Goal: Information Seeking & Learning: Learn about a topic

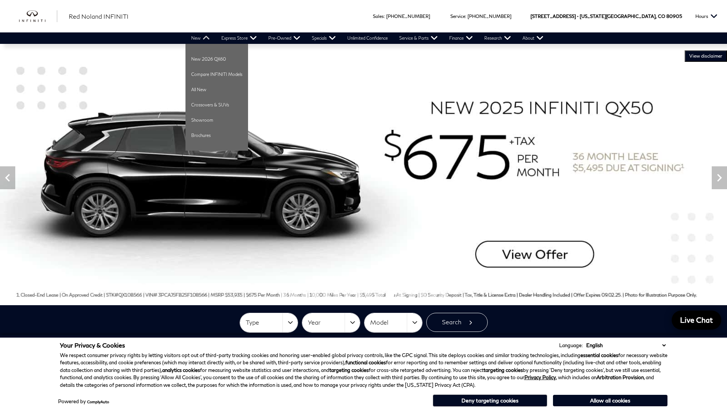
click at [206, 39] on link "New" at bounding box center [201, 37] width 30 height 11
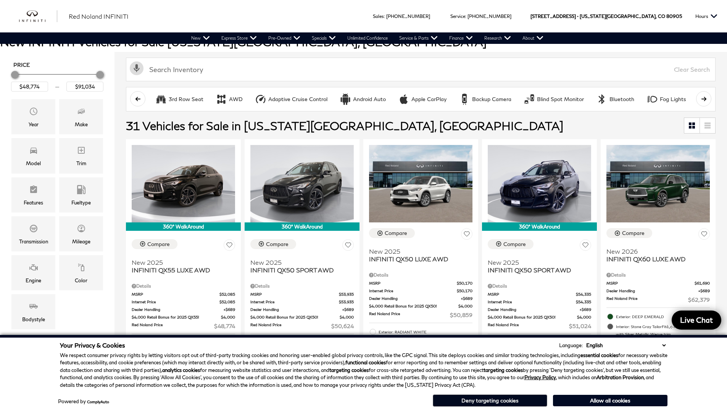
click at [534, 400] on button "Deny targeting cookies" at bounding box center [490, 401] width 115 height 12
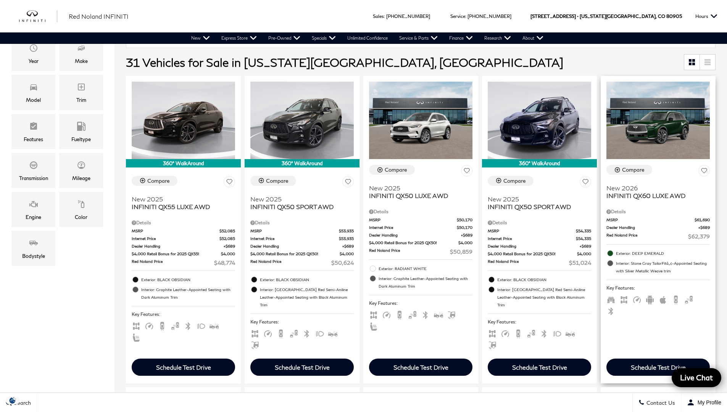
scroll to position [110, 0]
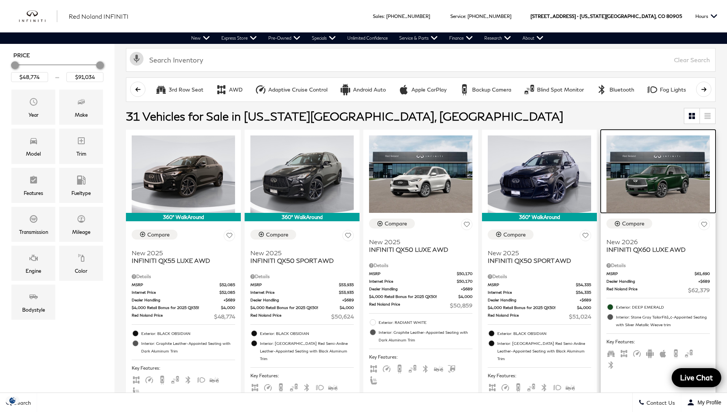
click at [653, 193] on img at bounding box center [658, 175] width 103 height 78
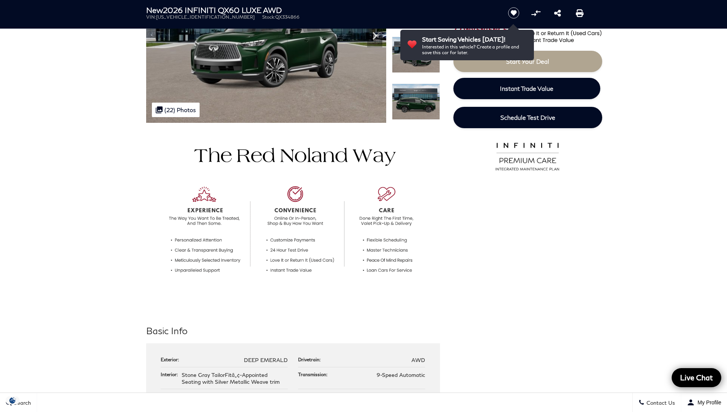
scroll to position [301, 0]
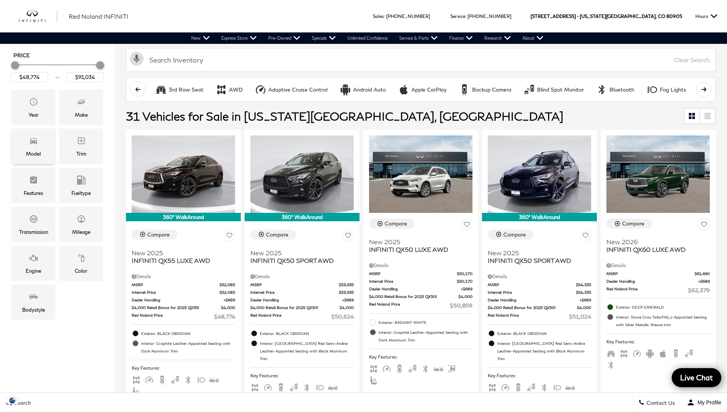
click at [40, 144] on div "Model" at bounding box center [33, 146] width 44 height 35
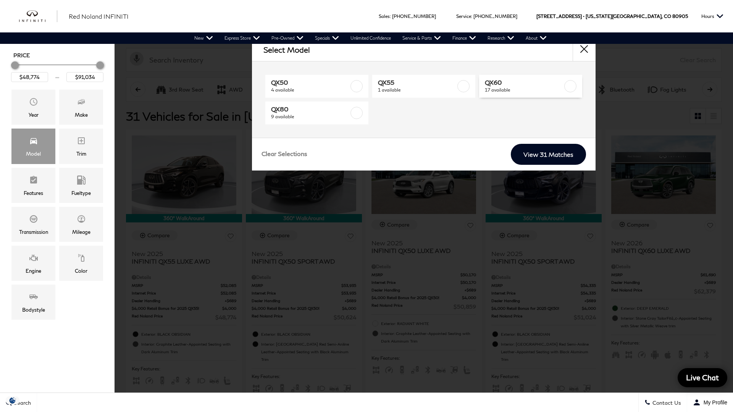
click at [569, 86] on label at bounding box center [570, 86] width 12 height 12
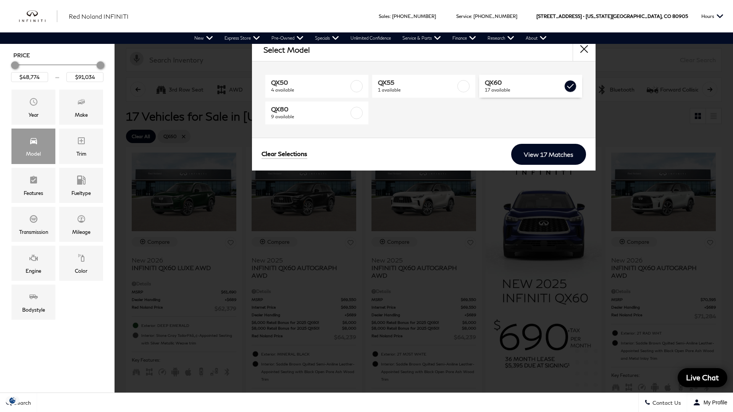
type input "$62,379"
type input "$71,284"
checkbox input "true"
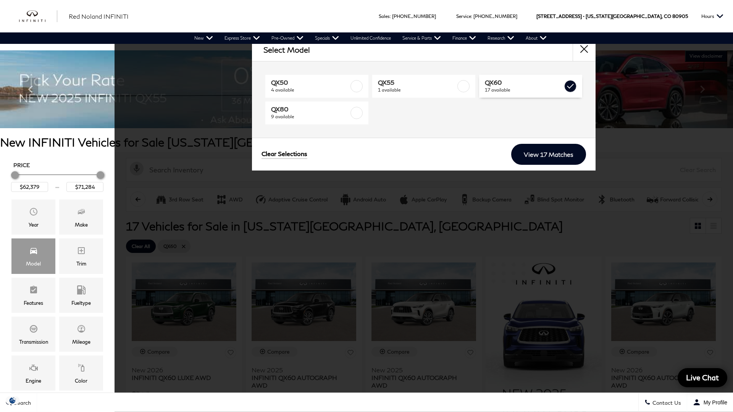
click at [569, 87] on label at bounding box center [570, 86] width 12 height 12
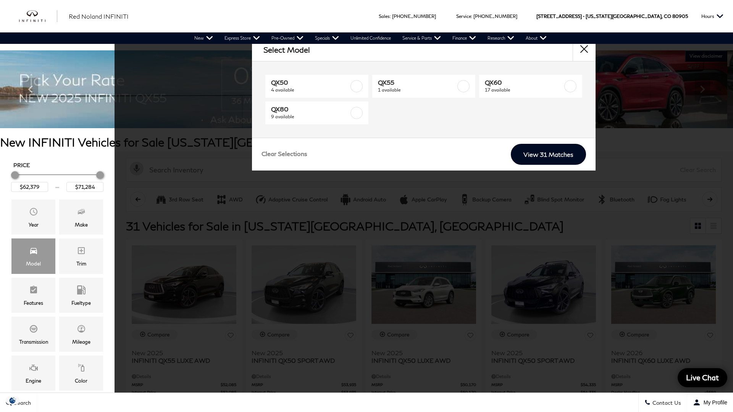
type input "$48,774"
type input "$91,034"
checkbox input "false"
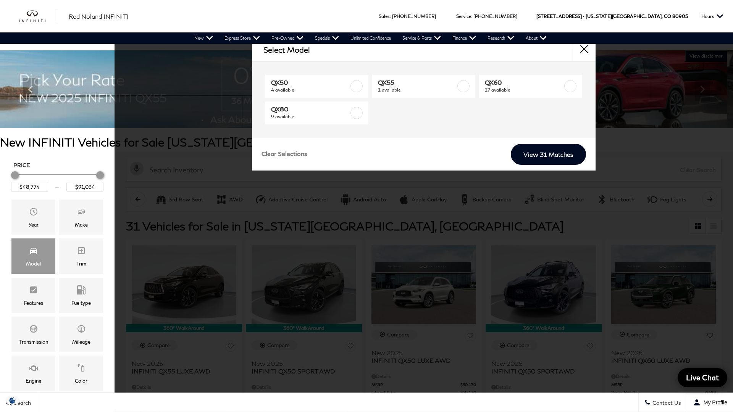
drag, startPoint x: 569, startPoint y: 89, endPoint x: 564, endPoint y: 129, distance: 39.7
click at [569, 89] on label at bounding box center [570, 86] width 12 height 12
type input "$62,379"
type input "$71,284"
checkbox input "true"
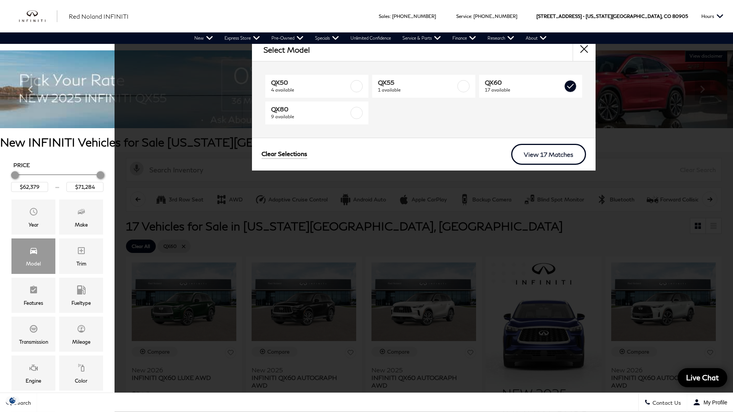
click at [563, 155] on link "View 17 Matches" at bounding box center [548, 154] width 75 height 21
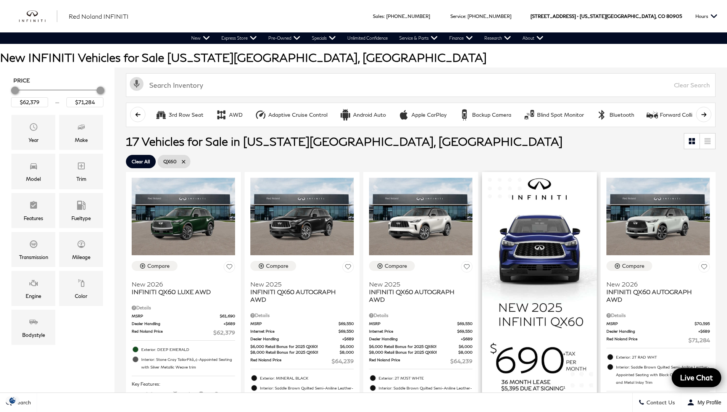
scroll to position [128, 0]
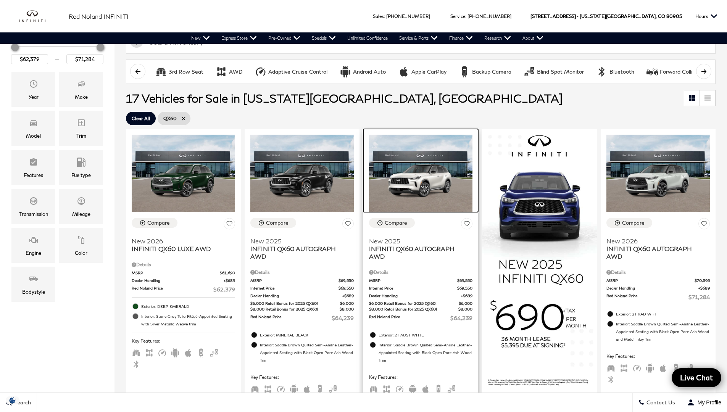
click at [414, 186] on img at bounding box center [420, 174] width 103 height 78
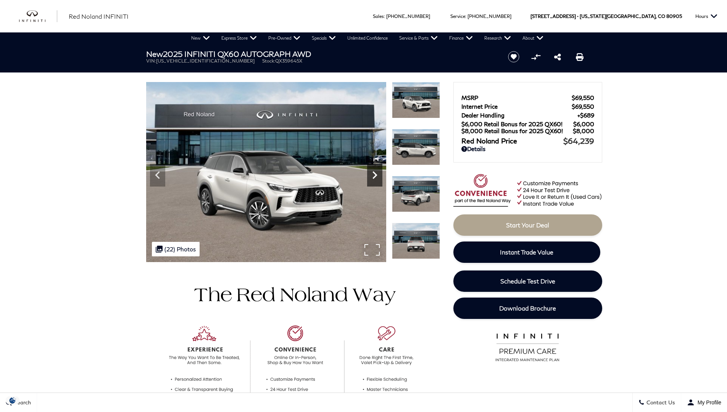
click at [375, 176] on icon "Next" at bounding box center [375, 175] width 5 height 8
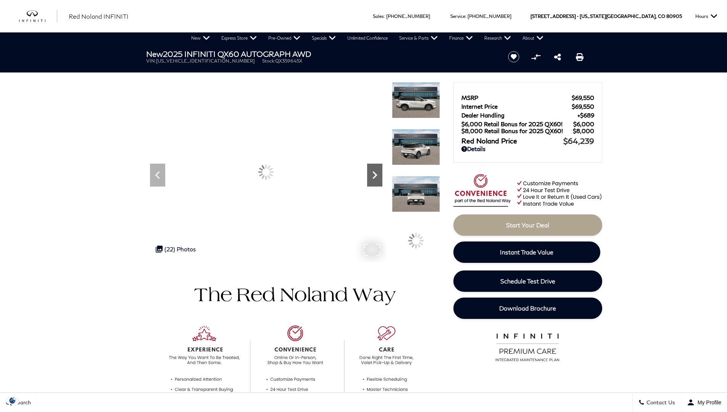
click at [375, 176] on icon "Next" at bounding box center [375, 175] width 5 height 8
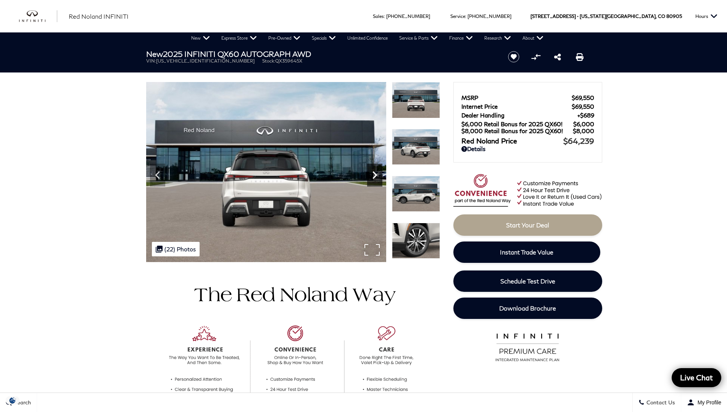
click at [375, 176] on icon "Next" at bounding box center [375, 175] width 5 height 8
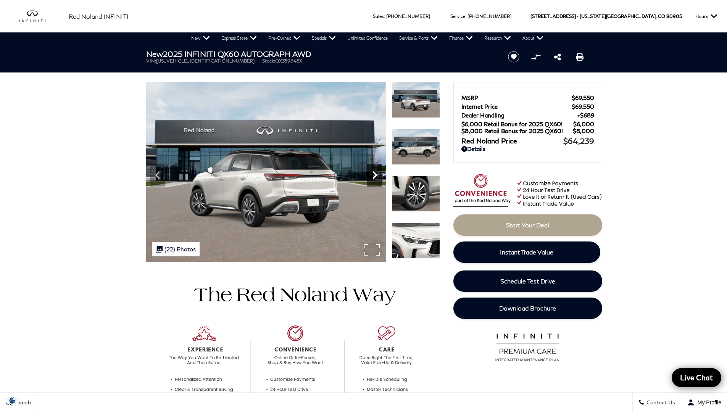
click at [375, 176] on icon "Next" at bounding box center [375, 175] width 5 height 8
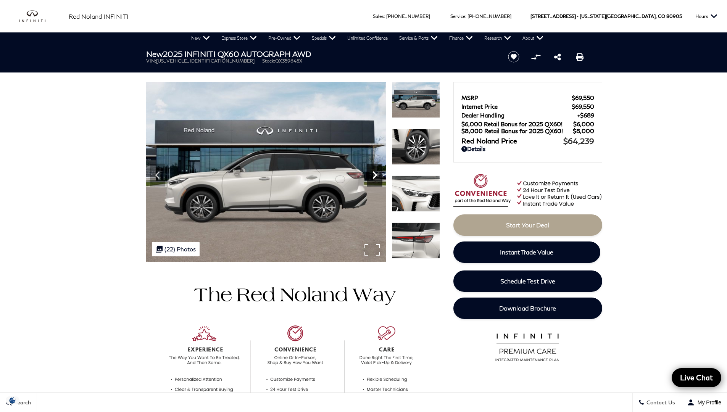
click at [375, 176] on icon "Next" at bounding box center [375, 175] width 5 height 8
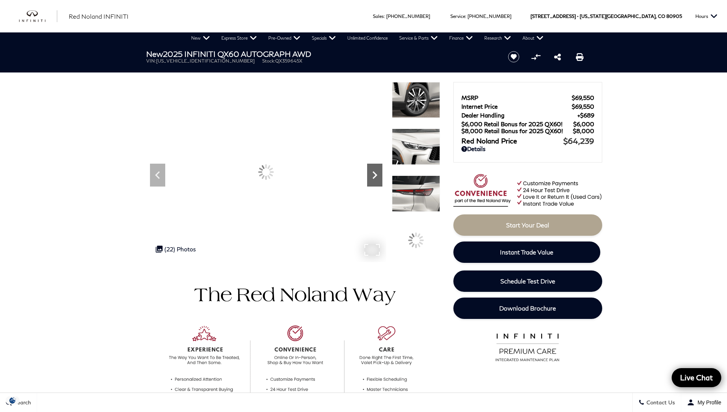
click at [375, 176] on icon "Next" at bounding box center [375, 175] width 5 height 8
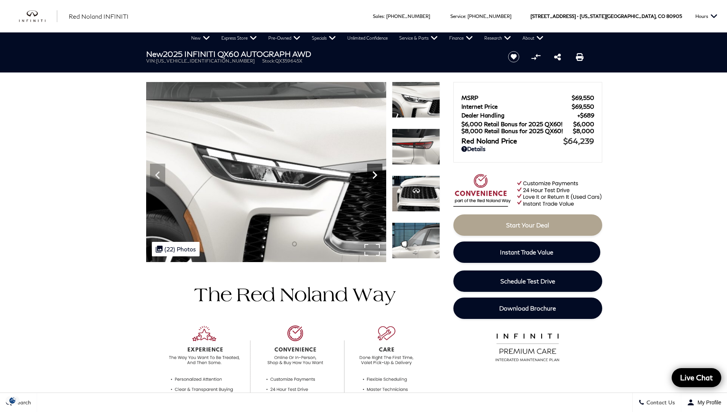
click at [375, 176] on icon "Next" at bounding box center [375, 175] width 5 height 8
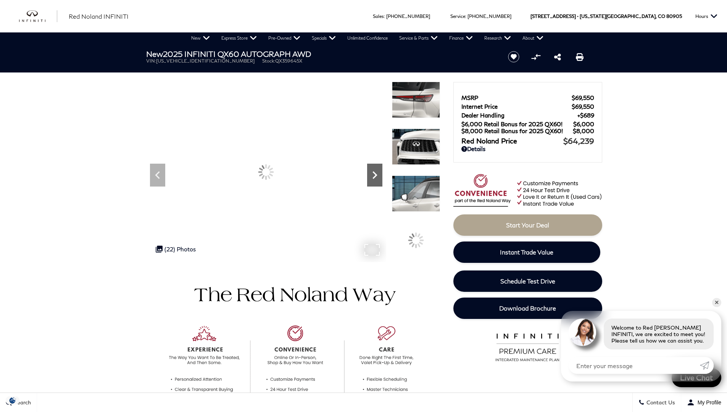
click at [375, 176] on icon "Next" at bounding box center [375, 175] width 5 height 8
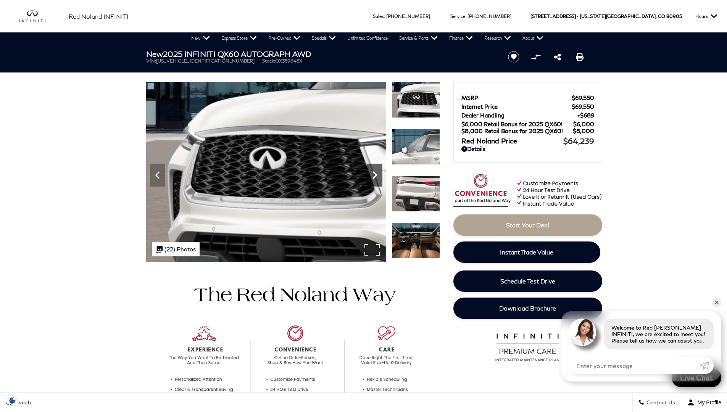
click at [375, 176] on icon "Next" at bounding box center [375, 175] width 5 height 8
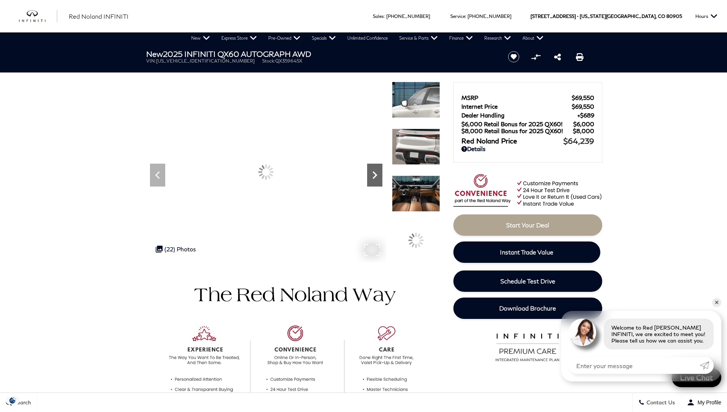
click at [375, 176] on icon "Next" at bounding box center [375, 175] width 5 height 8
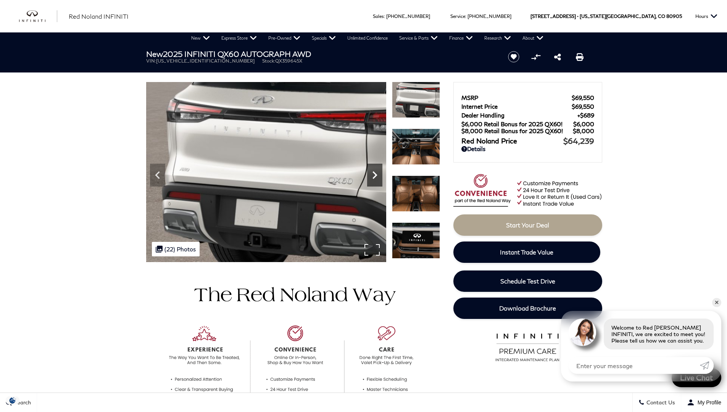
click at [375, 176] on icon "Next" at bounding box center [375, 175] width 5 height 8
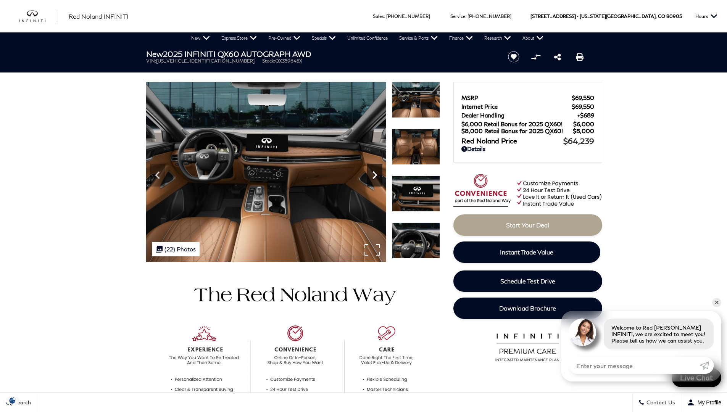
click at [375, 176] on icon "Next" at bounding box center [375, 175] width 5 height 8
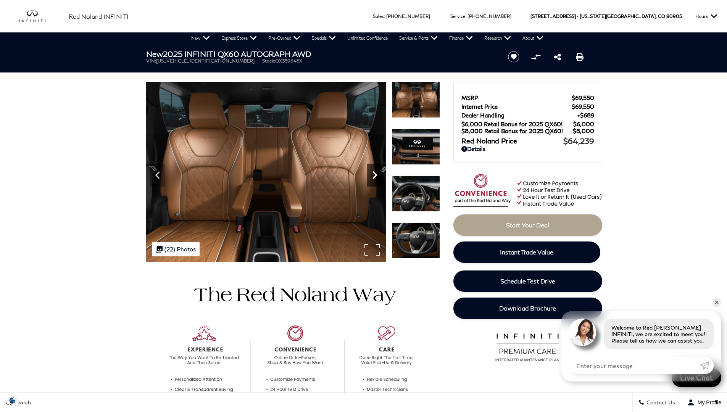
click at [375, 176] on icon "Next" at bounding box center [375, 175] width 5 height 8
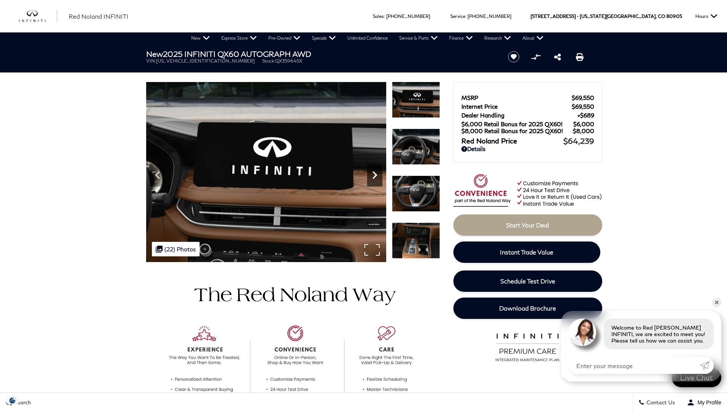
click at [375, 176] on icon "Next" at bounding box center [375, 175] width 5 height 8
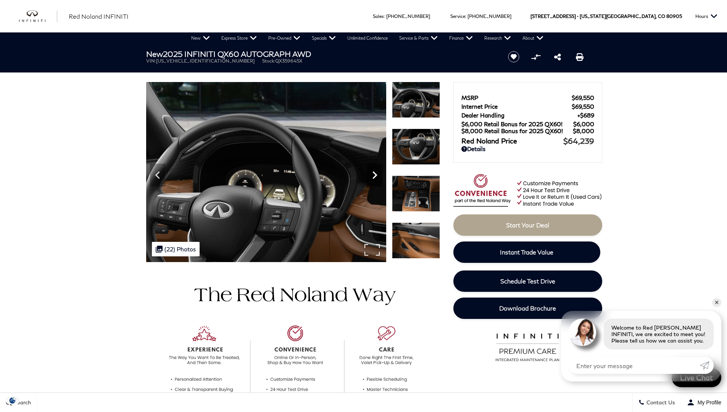
click at [375, 176] on icon "Next" at bounding box center [375, 175] width 5 height 8
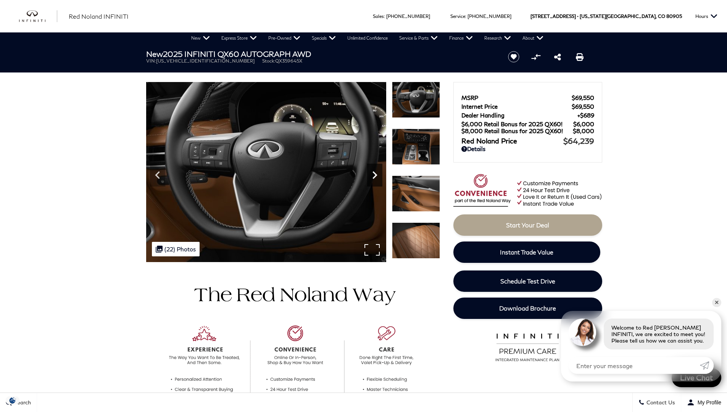
click at [375, 176] on icon "Next" at bounding box center [375, 175] width 5 height 8
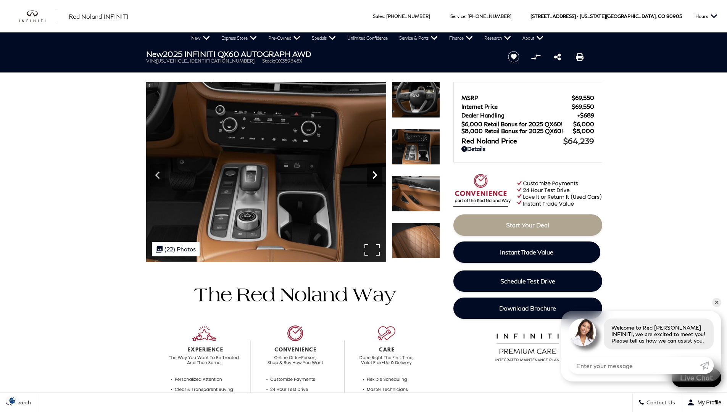
click at [375, 176] on icon "Next" at bounding box center [375, 175] width 5 height 8
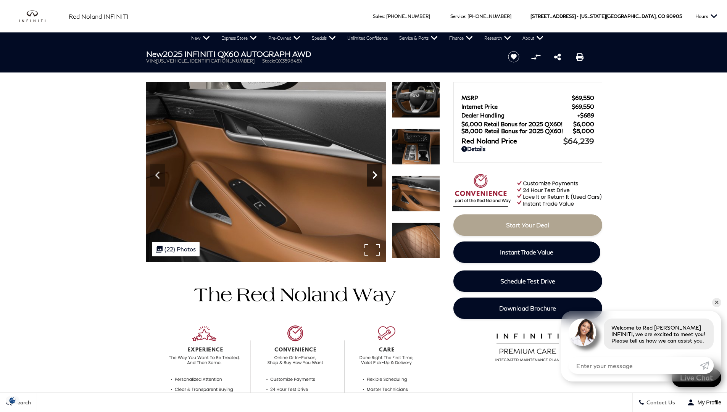
click at [375, 176] on icon "Next" at bounding box center [375, 175] width 5 height 8
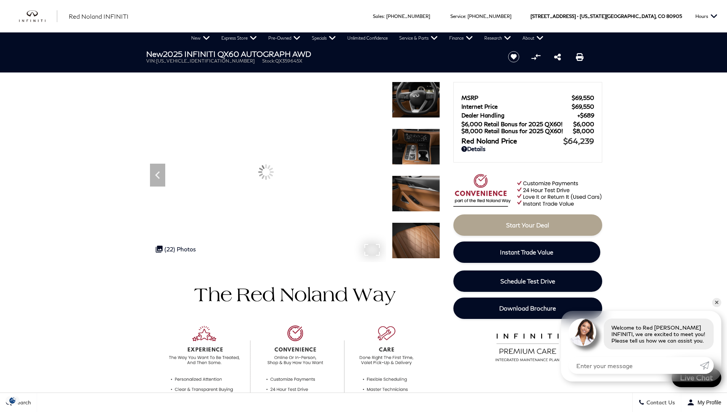
click at [375, 86] on img at bounding box center [266, 86] width 240 height 0
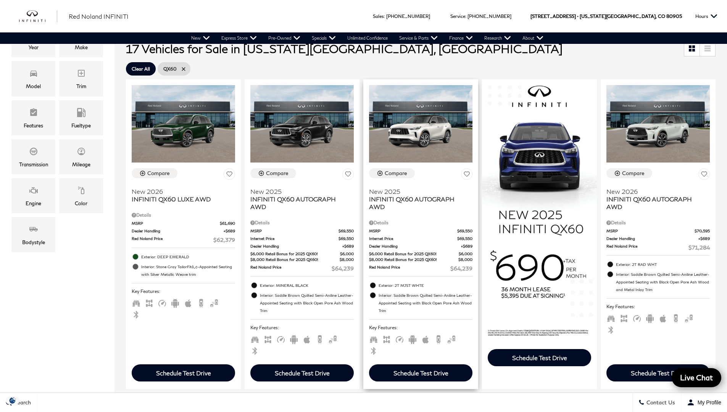
scroll to position [179, 0]
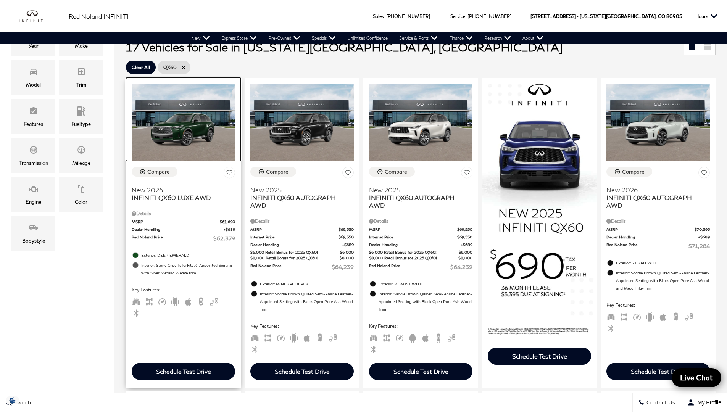
click at [186, 147] on img at bounding box center [183, 123] width 103 height 78
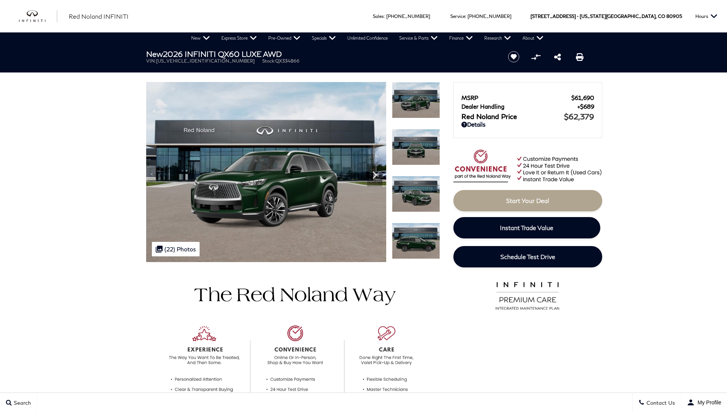
click at [417, 192] on img at bounding box center [416, 194] width 48 height 36
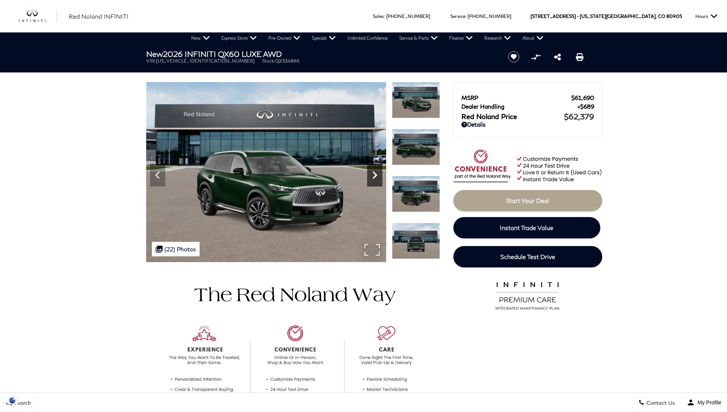
click at [372, 177] on icon "Next" at bounding box center [374, 175] width 15 height 15
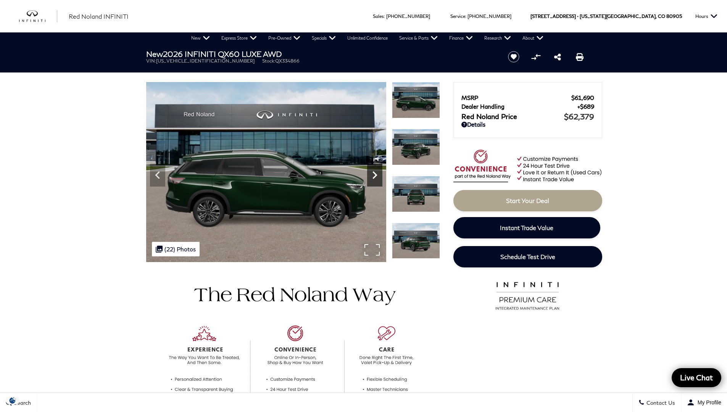
click at [372, 177] on icon "Next" at bounding box center [374, 175] width 15 height 15
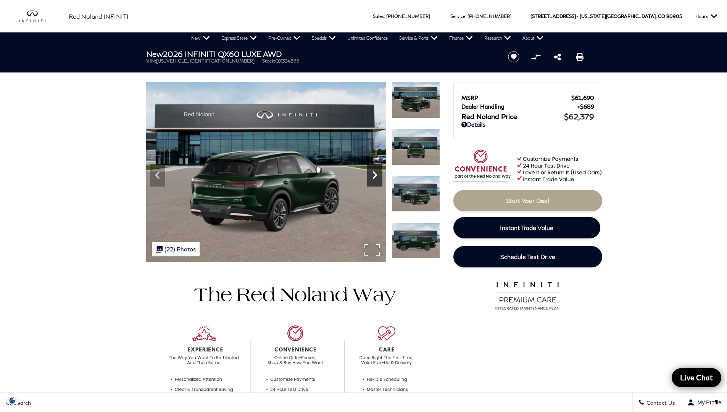
click at [372, 177] on icon "Next" at bounding box center [374, 175] width 15 height 15
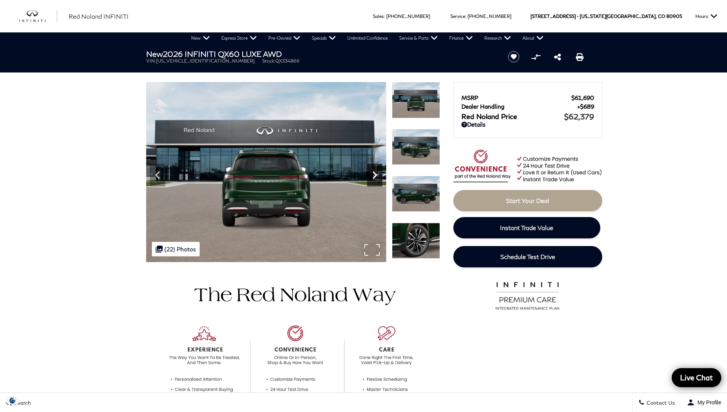
click at [372, 177] on icon "Next" at bounding box center [374, 175] width 15 height 15
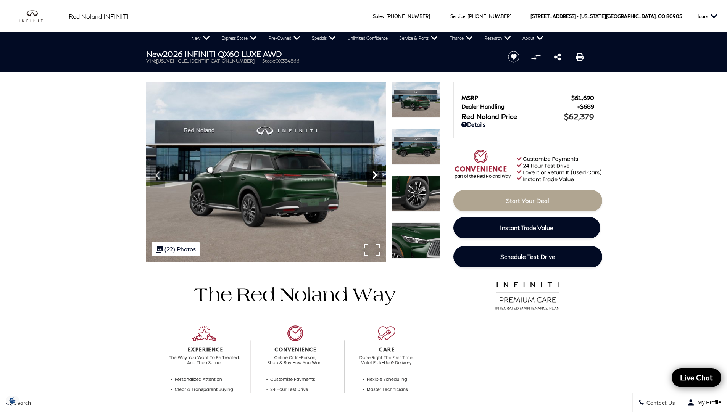
click at [372, 177] on icon "Next" at bounding box center [374, 175] width 15 height 15
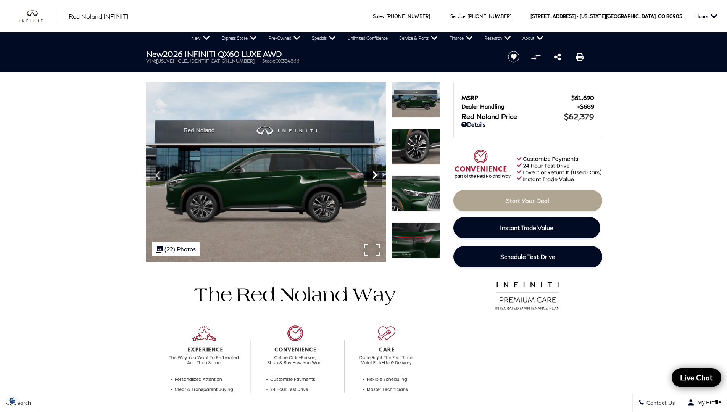
click at [372, 177] on icon "Next" at bounding box center [374, 175] width 15 height 15
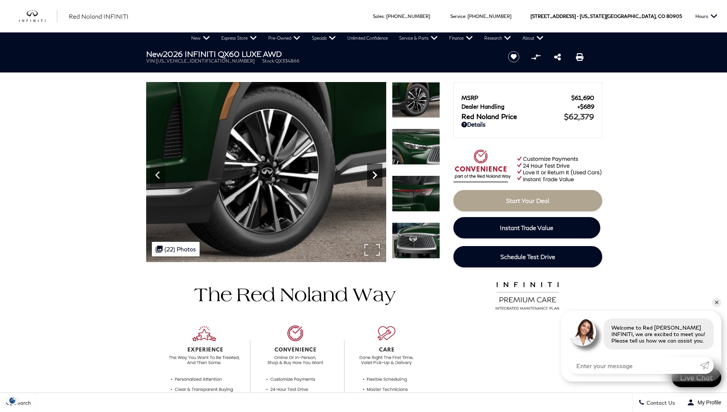
click at [372, 177] on icon "Next" at bounding box center [374, 175] width 15 height 15
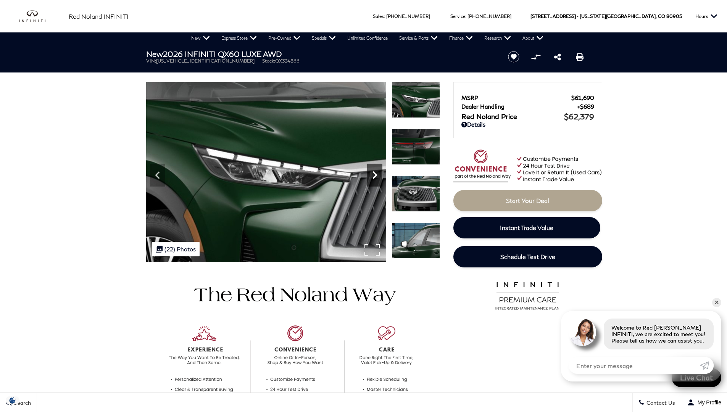
click at [372, 177] on icon "Next" at bounding box center [374, 175] width 15 height 15
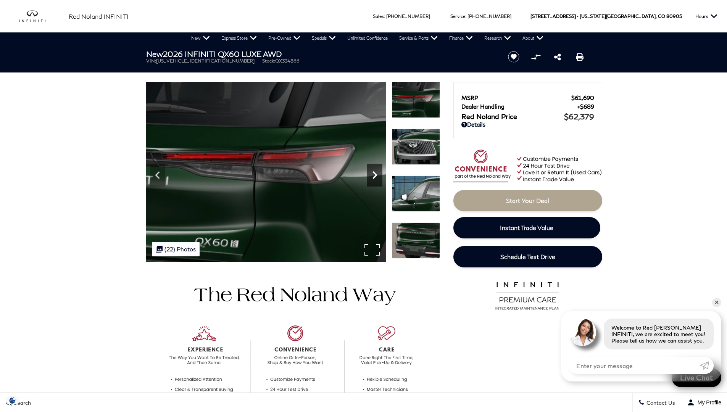
click at [372, 177] on icon "Next" at bounding box center [374, 175] width 15 height 15
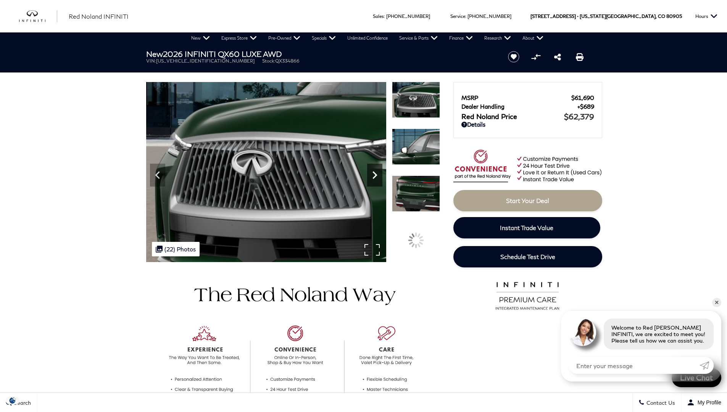
click at [372, 177] on icon "Next" at bounding box center [374, 175] width 15 height 15
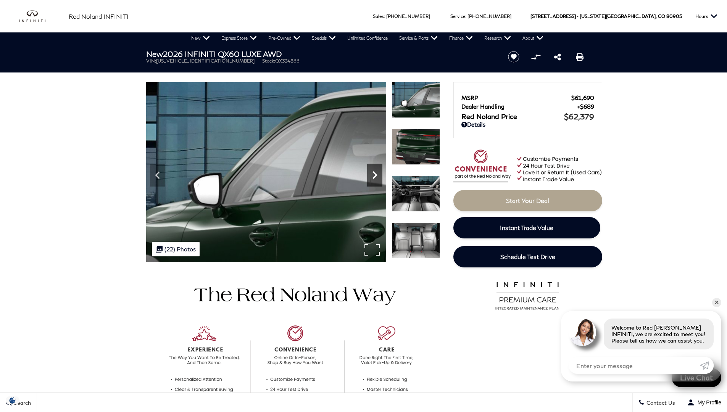
click at [372, 177] on icon "Next" at bounding box center [374, 175] width 15 height 15
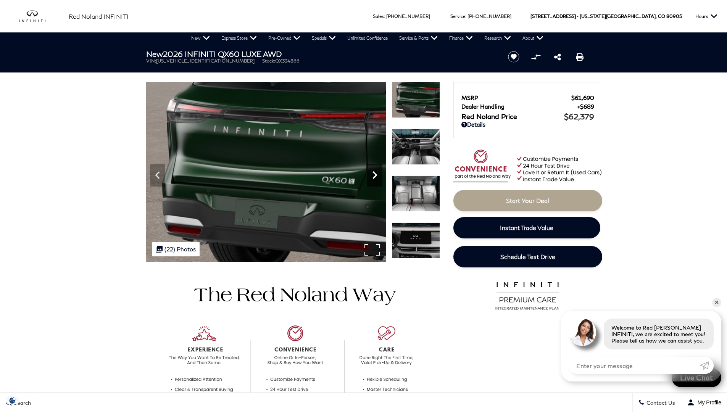
click at [372, 177] on icon "Next" at bounding box center [374, 175] width 15 height 15
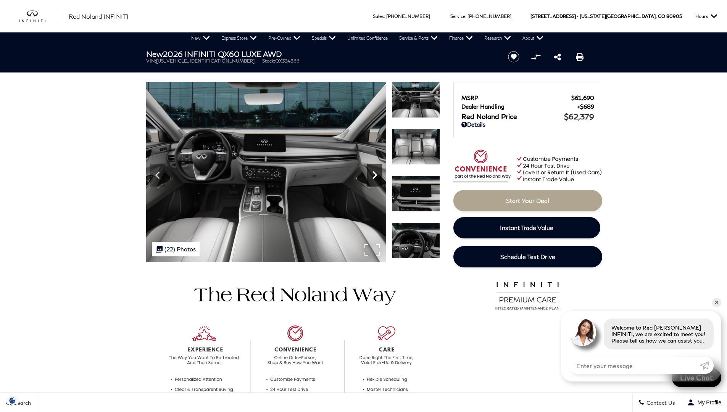
click at [373, 177] on icon "Next" at bounding box center [374, 175] width 15 height 15
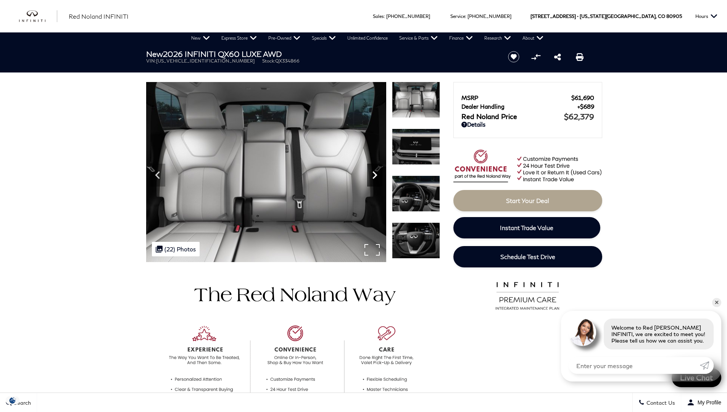
click at [373, 177] on icon "Next" at bounding box center [374, 175] width 15 height 15
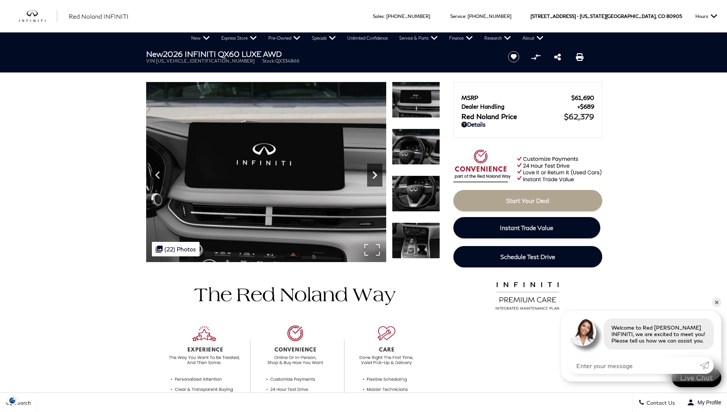
click at [373, 177] on icon "Next" at bounding box center [374, 175] width 15 height 15
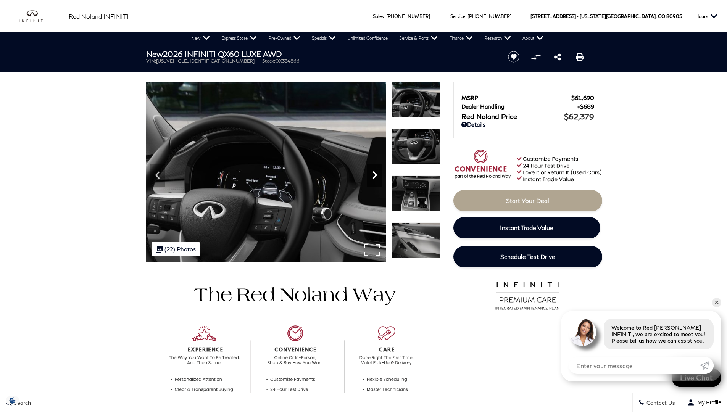
click at [373, 177] on icon "Next" at bounding box center [374, 175] width 15 height 15
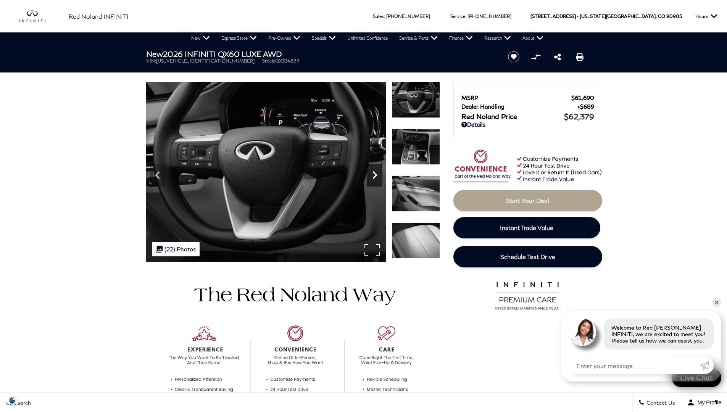
click at [373, 177] on icon "Next" at bounding box center [374, 175] width 15 height 15
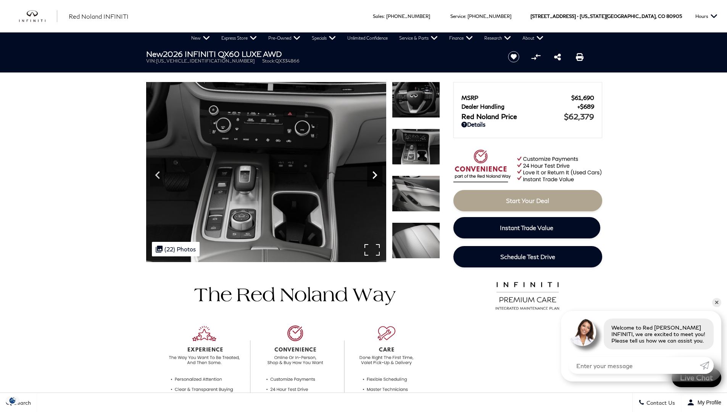
click at [373, 177] on icon "Next" at bounding box center [374, 175] width 15 height 15
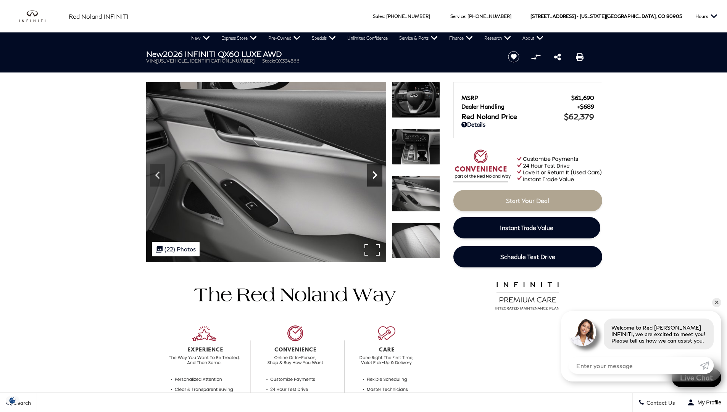
click at [373, 177] on icon "Next" at bounding box center [374, 175] width 15 height 15
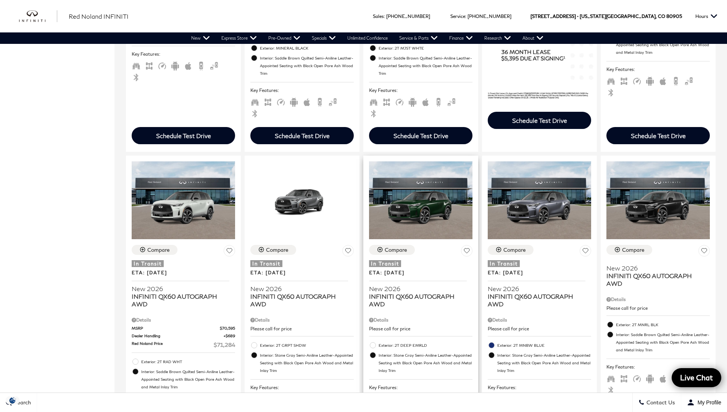
scroll to position [450, 0]
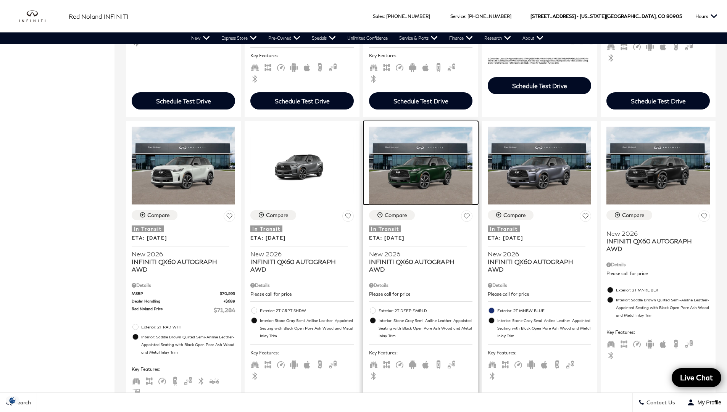
click at [427, 182] on img at bounding box center [420, 166] width 103 height 78
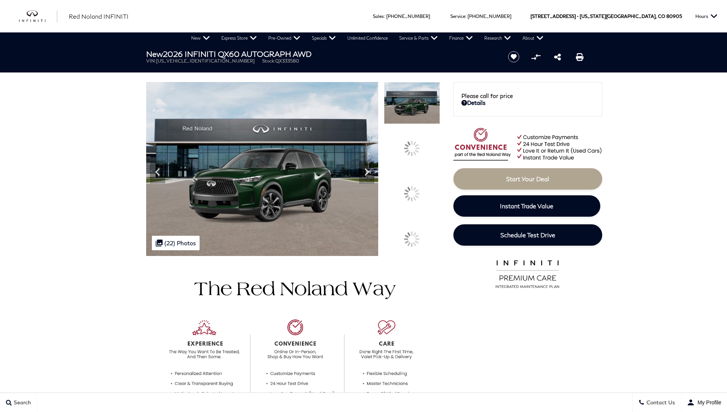
click at [375, 180] on icon at bounding box center [366, 172] width 15 height 15
click at [417, 193] on div at bounding box center [412, 194] width 16 height 16
click at [417, 178] on img at bounding box center [412, 177] width 56 height 1
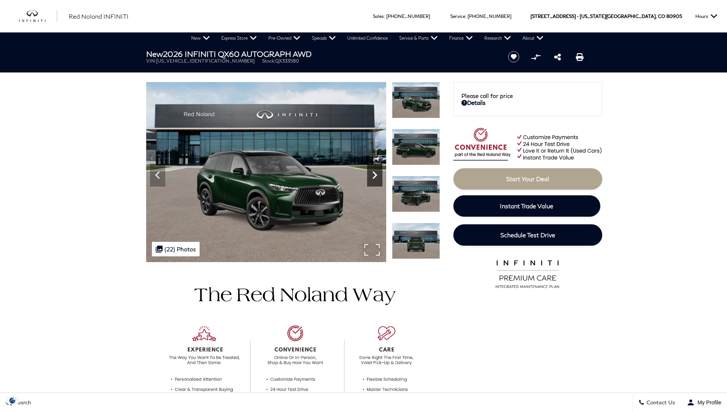
click at [373, 175] on icon "Next" at bounding box center [374, 175] width 15 height 15
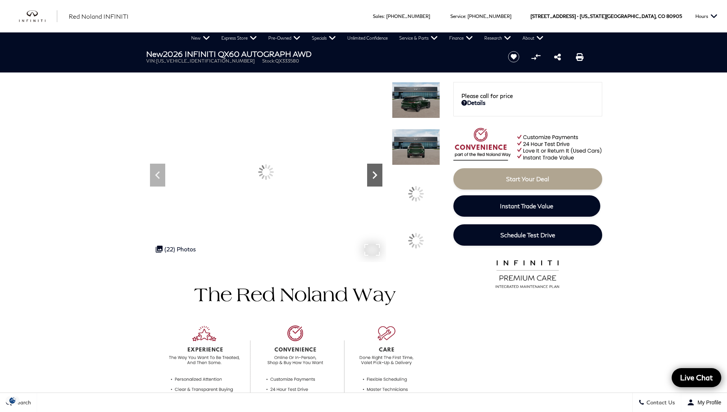
click at [373, 175] on icon "Next" at bounding box center [374, 175] width 15 height 15
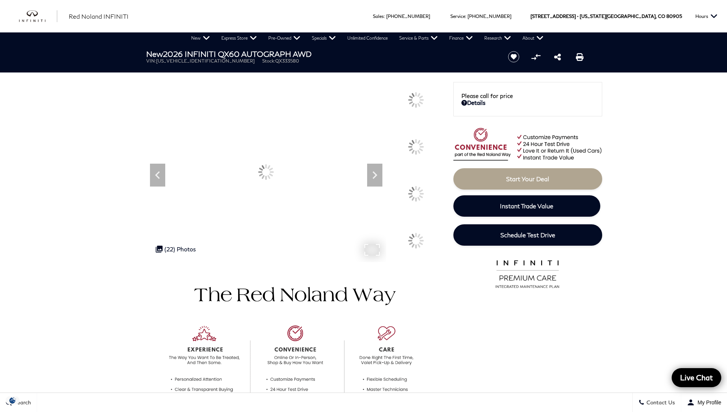
click at [373, 175] on icon "Next" at bounding box center [374, 175] width 15 height 15
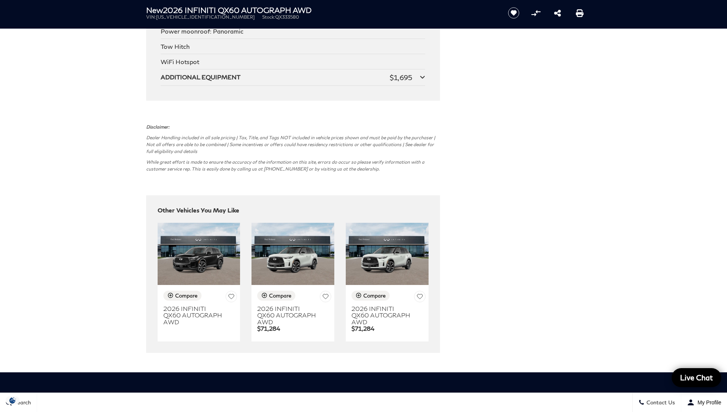
scroll to position [1705, 0]
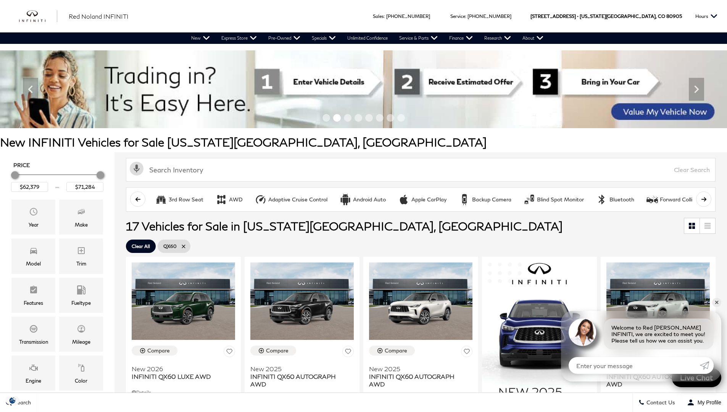
scroll to position [153, 0]
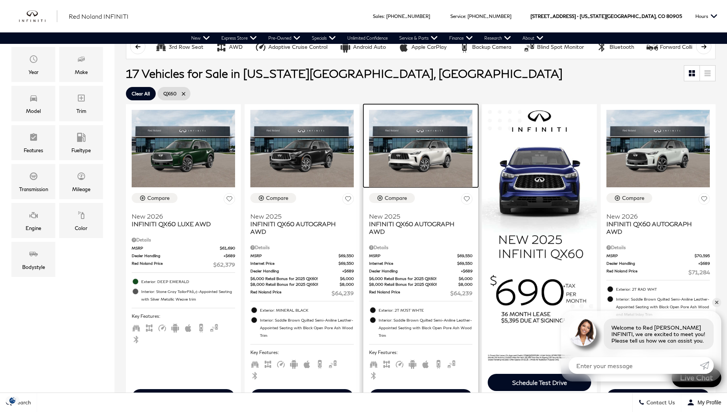
click at [424, 168] on img at bounding box center [420, 149] width 103 height 78
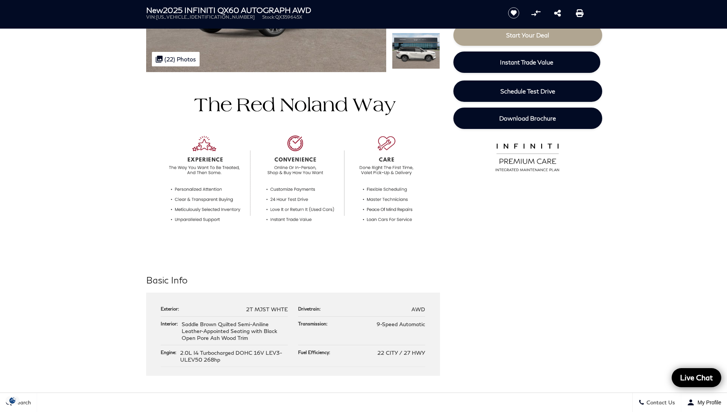
scroll to position [59, 0]
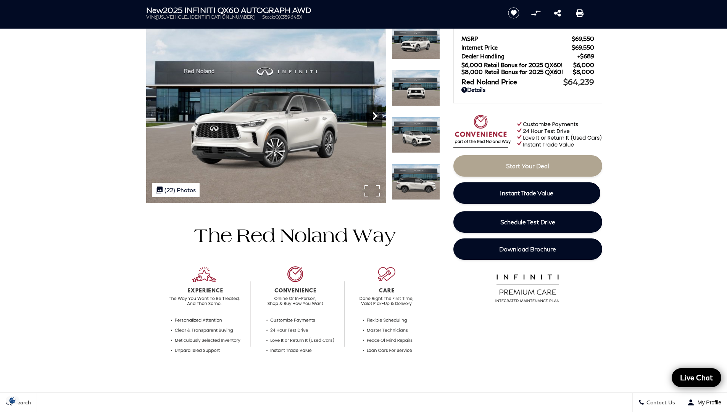
click at [374, 116] on icon "Next" at bounding box center [374, 115] width 15 height 15
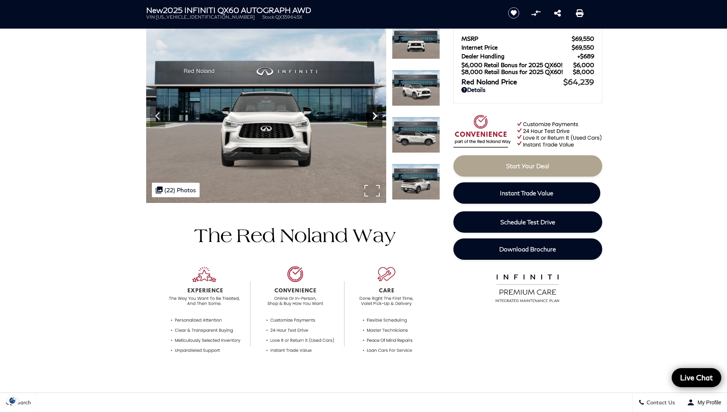
click at [374, 116] on icon "Next" at bounding box center [374, 115] width 15 height 15
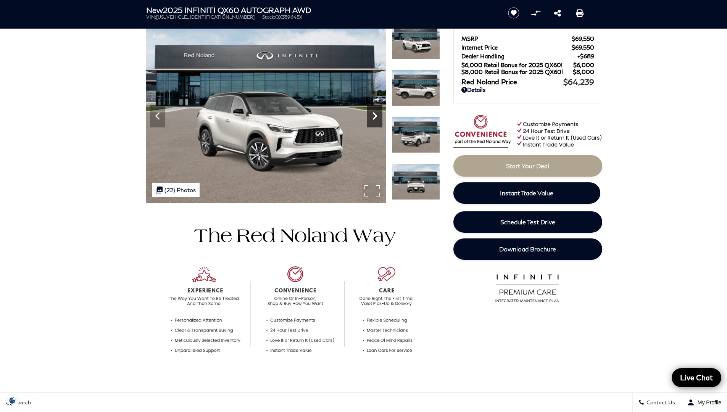
click at [374, 116] on icon "Next" at bounding box center [374, 115] width 15 height 15
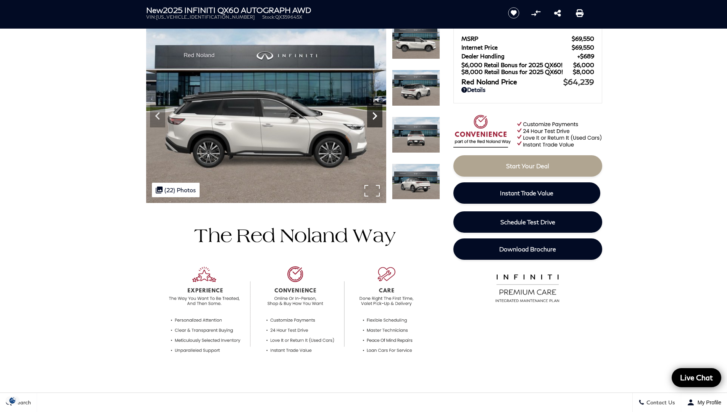
click at [374, 116] on icon "Next" at bounding box center [374, 115] width 15 height 15
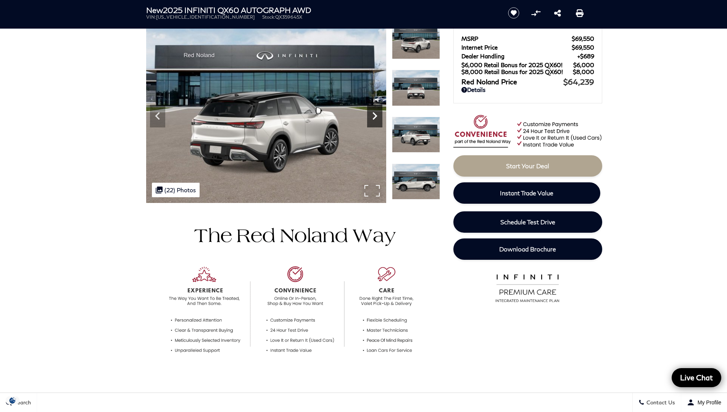
click at [374, 116] on icon "Next" at bounding box center [374, 115] width 15 height 15
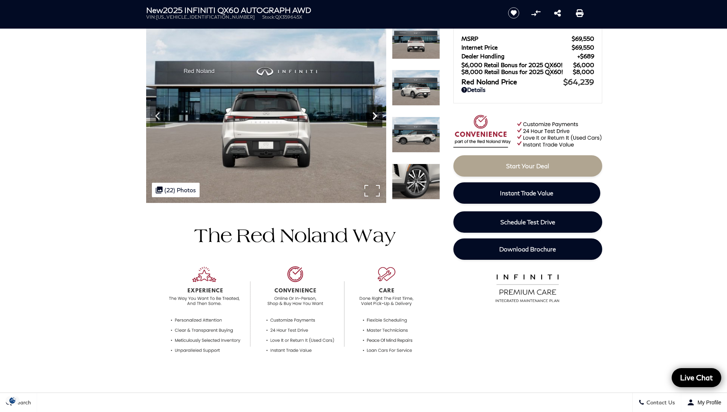
click at [374, 116] on icon "Next" at bounding box center [374, 115] width 15 height 15
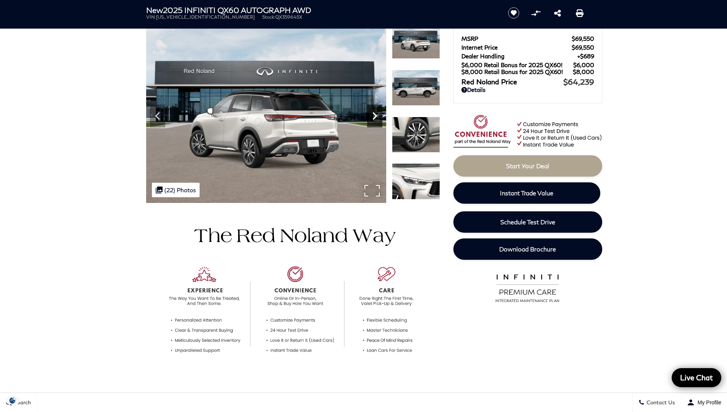
click at [374, 116] on icon "Next" at bounding box center [374, 115] width 15 height 15
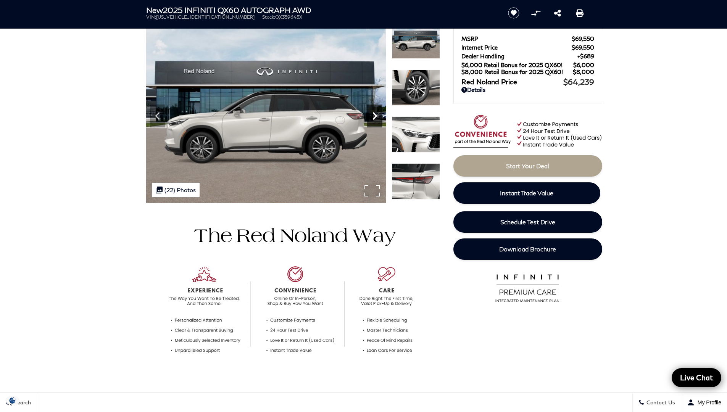
click at [374, 116] on icon "Next" at bounding box center [374, 115] width 15 height 15
